Goal: Find specific page/section: Find specific page/section

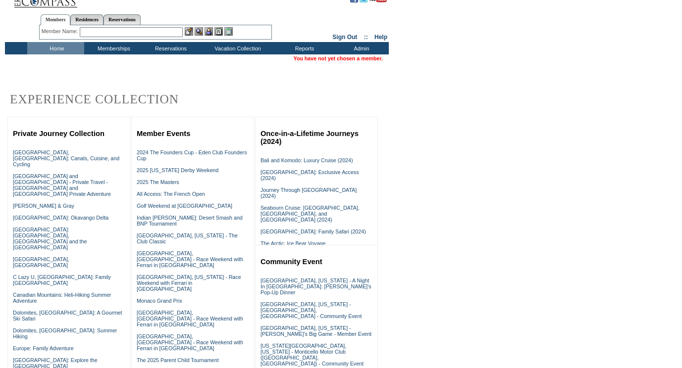
scroll to position [8, 0]
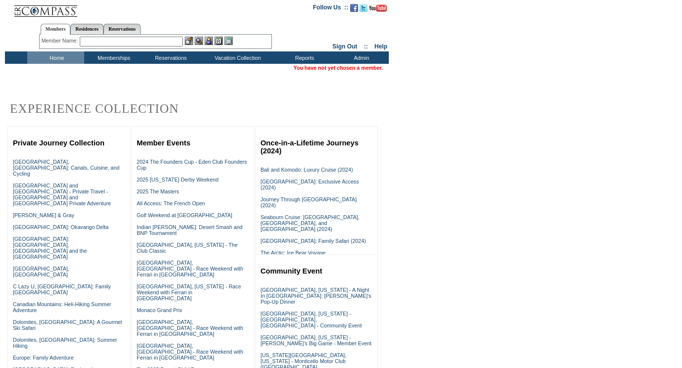
click at [124, 42] on input "text" at bounding box center [131, 42] width 103 height 10
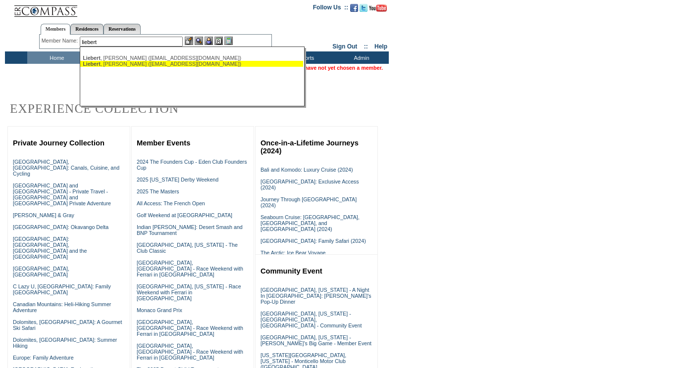
click at [118, 65] on div "[PERSON_NAME] ([EMAIL_ADDRESS][DOMAIN_NAME])" at bounding box center [192, 64] width 218 height 6
type input "[PERSON_NAME] ([EMAIL_ADDRESS][DOMAIN_NAME])"
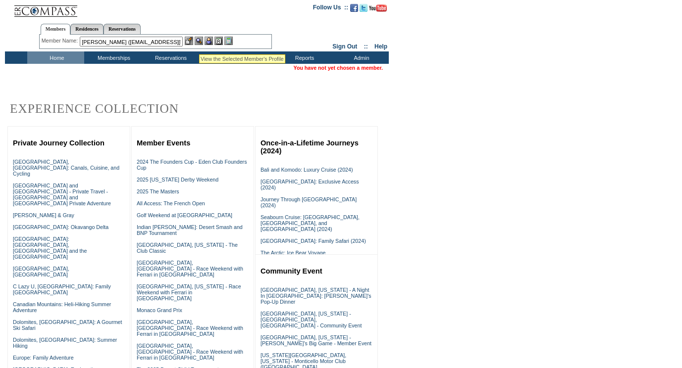
click at [200, 42] on img at bounding box center [199, 41] width 8 height 8
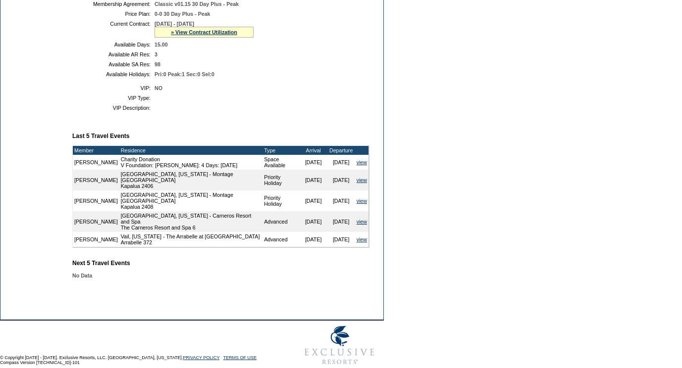
scroll to position [243, 0]
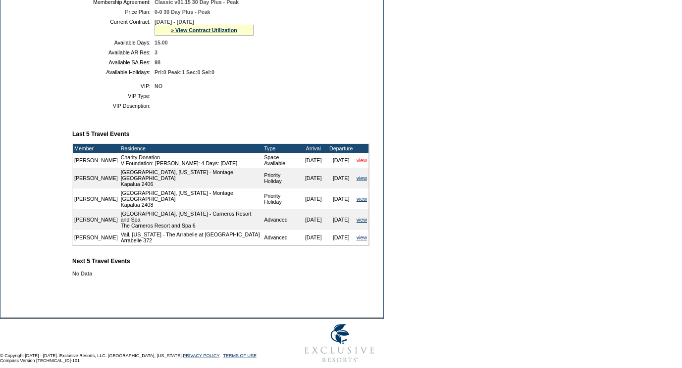
click at [362, 163] on link "view" at bounding box center [361, 160] width 10 height 6
